Goal: Information Seeking & Learning: Learn about a topic

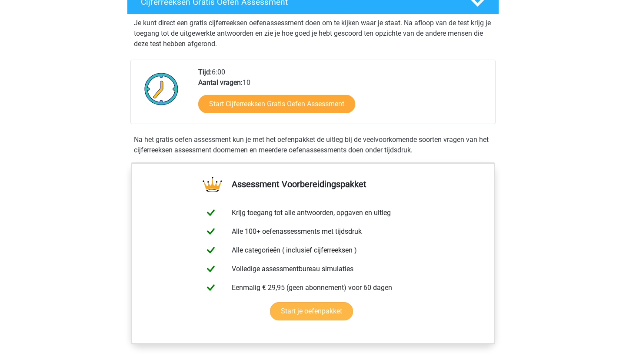
scroll to position [140, 0]
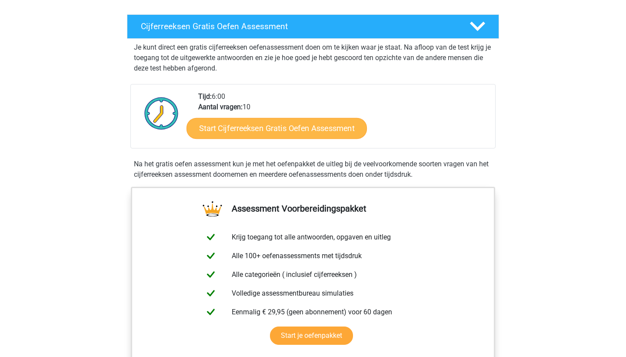
click at [236, 138] on link "Start Cijferreeksen Gratis Oefen Assessment" at bounding box center [277, 127] width 181 height 21
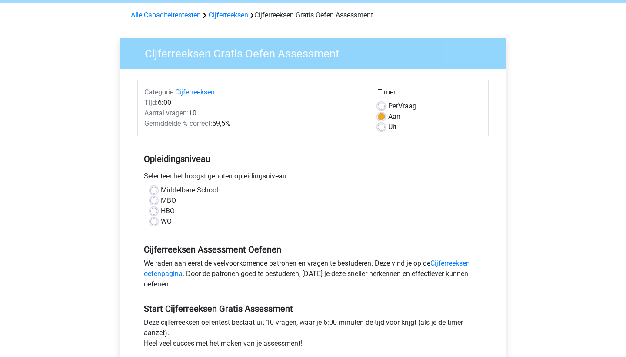
scroll to position [35, 0]
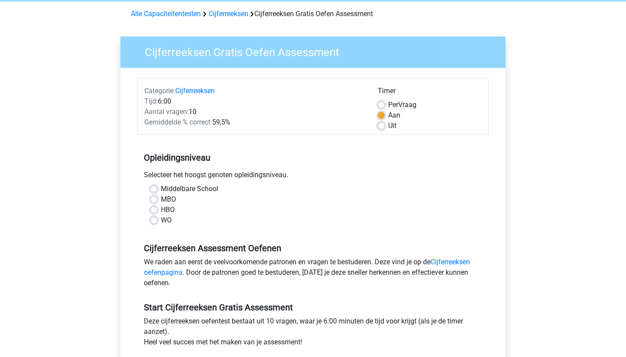
click at [166, 198] on label "MBO" at bounding box center [168, 199] width 15 height 10
click at [157, 198] on input "MBO" at bounding box center [153, 198] width 7 height 9
radio input "true"
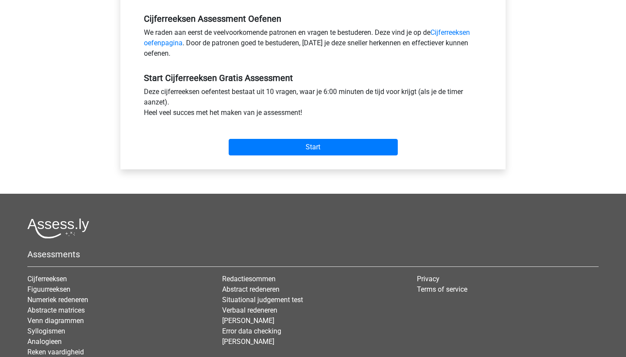
scroll to position [269, 0]
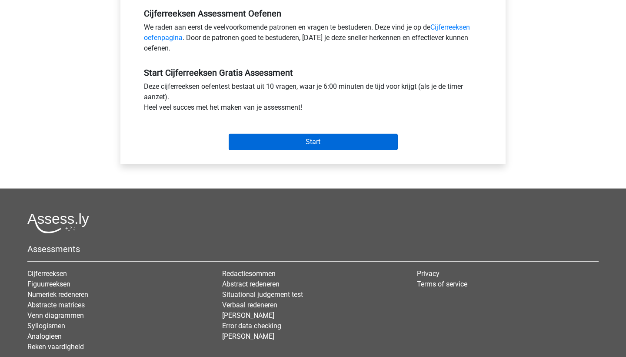
click at [251, 143] on input "Start" at bounding box center [313, 142] width 169 height 17
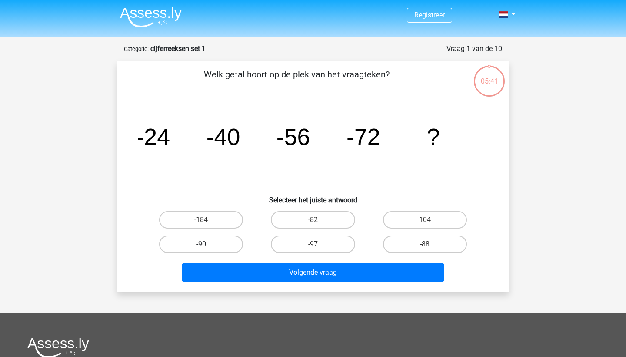
click at [221, 242] on label "-90" at bounding box center [201, 243] width 84 height 17
click at [207, 244] on input "-90" at bounding box center [204, 247] width 6 height 6
radio input "true"
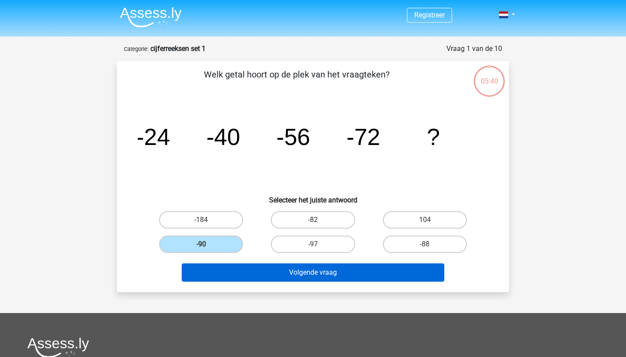
click at [227, 272] on button "Volgende vraag" at bounding box center [313, 272] width 263 height 18
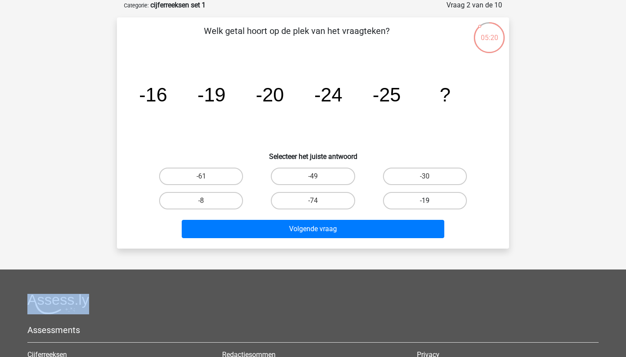
drag, startPoint x: 417, startPoint y: 177, endPoint x: 412, endPoint y: 203, distance: 26.5
click at [412, 203] on div "-61 -49 -30 -8 -74" at bounding box center [313, 188] width 336 height 49
click at [424, 203] on label "-19" at bounding box center [425, 200] width 84 height 17
click at [425, 203] on input "-19" at bounding box center [428, 204] width 6 height 6
radio input "true"
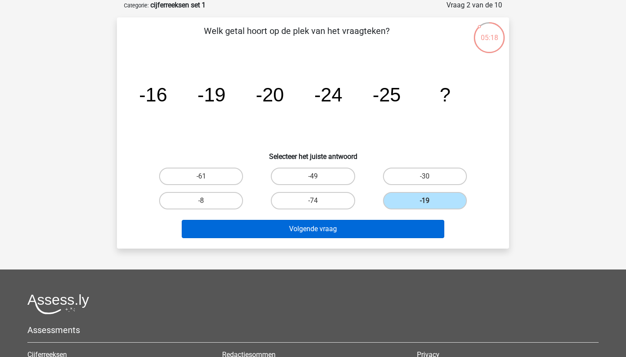
click at [413, 221] on button "Volgende vraag" at bounding box center [313, 229] width 263 height 18
